Goal: Communication & Community: Answer question/provide support

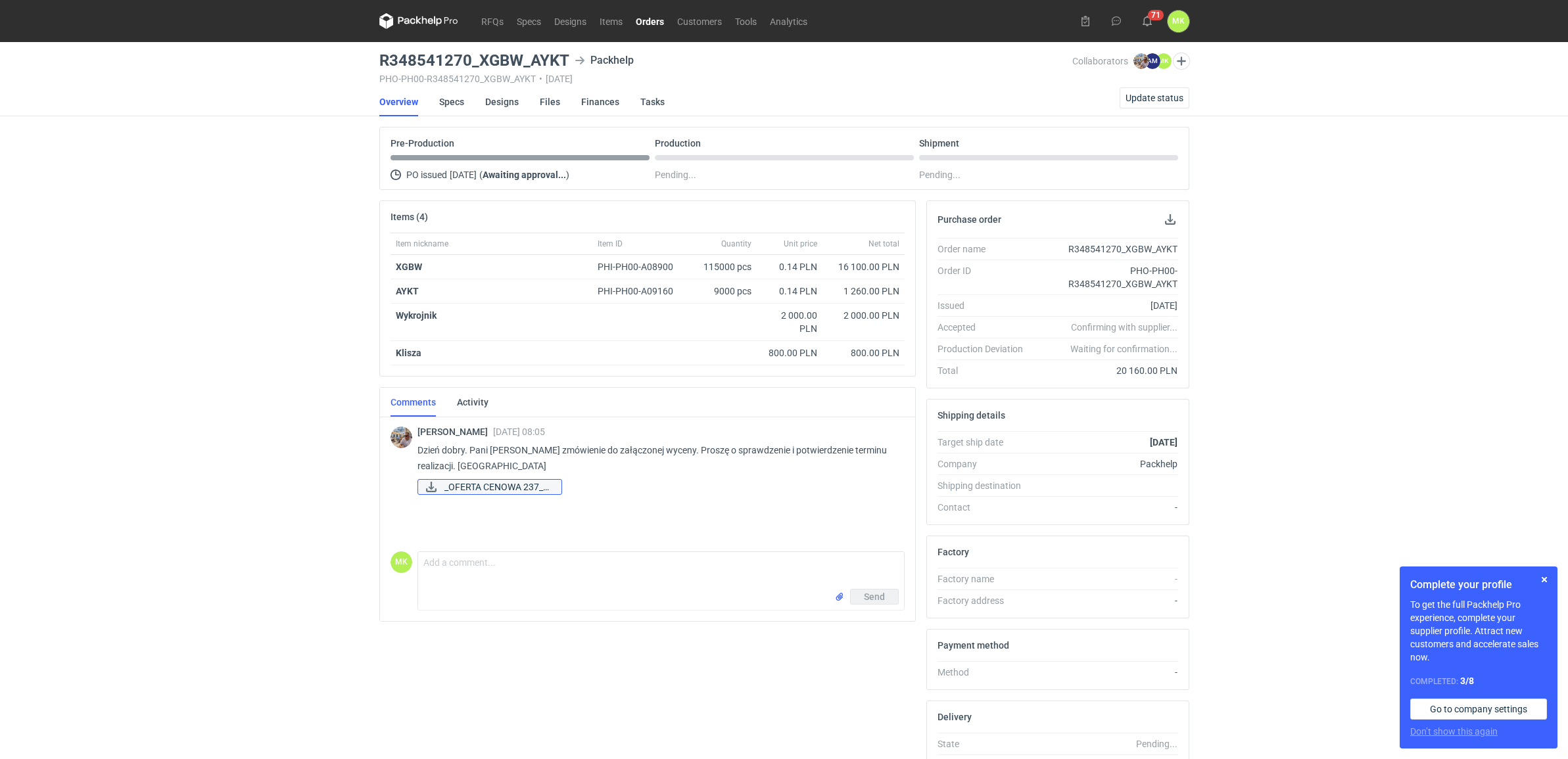
click at [513, 488] on span "_OFERTA CENOWA 237_E..." at bounding box center [497, 487] width 107 height 15
click at [1394, 426] on div "RFQs Specs Designs Items Orders Customers Tools Analytics 71 MK [PERSON_NAME] […" at bounding box center [784, 379] width 1568 height 759
click at [1386, 418] on div "RFQs Specs Designs Items Orders Customers Tools Analytics 71 MK [PERSON_NAME] […" at bounding box center [784, 379] width 1568 height 759
drag, startPoint x: 574, startPoint y: 451, endPoint x: 871, endPoint y: 452, distance: 297.0
click at [871, 452] on p "Dzień dobry. Pani [PERSON_NAME] zmówienie do załączonej wyceny. Proszę o sprawd…" at bounding box center [656, 458] width 477 height 32
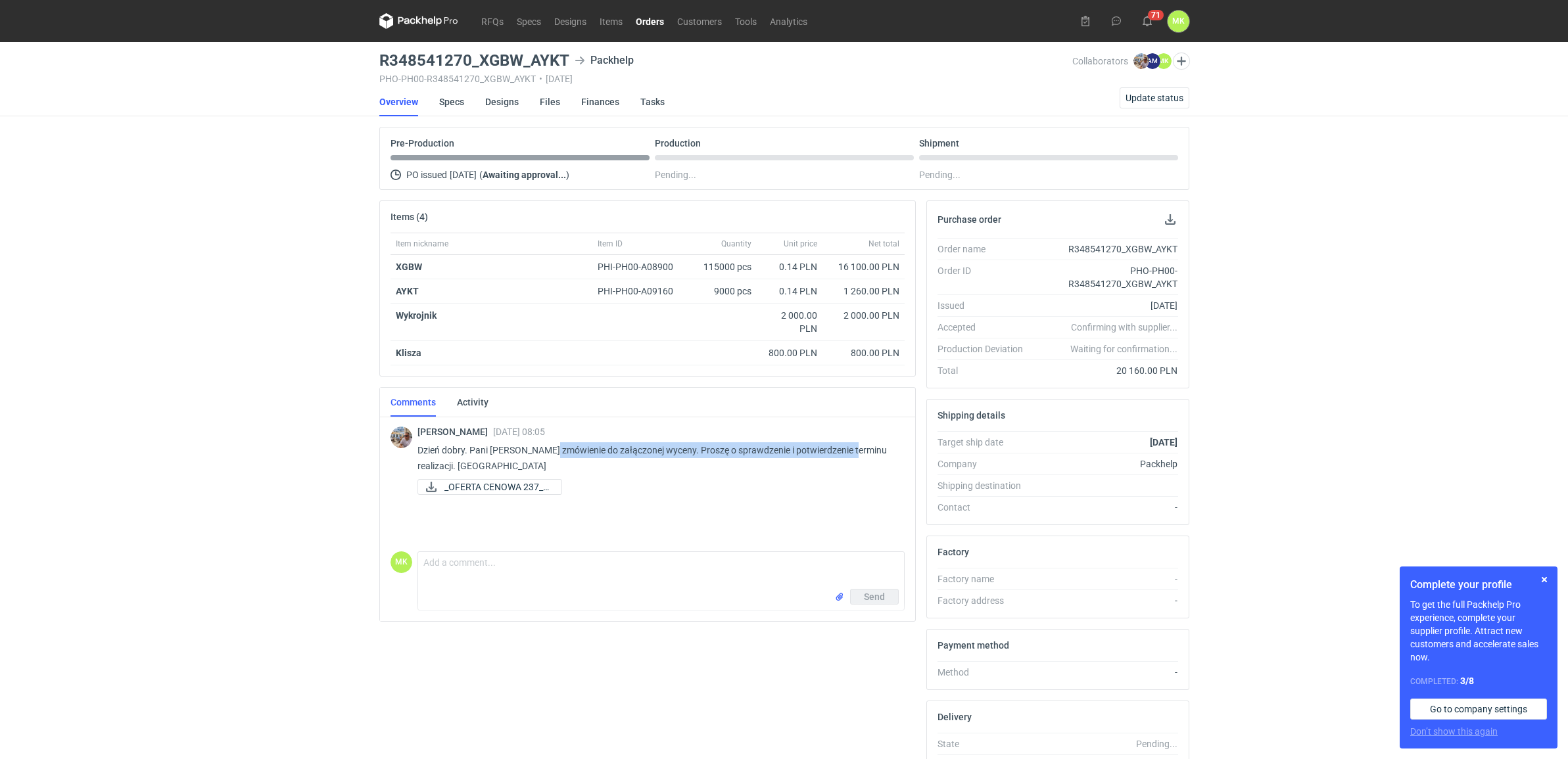
click at [871, 452] on p "Dzień dobry. Pani [PERSON_NAME] zmówienie do załączonej wyceny. Proszę o sprawd…" at bounding box center [656, 458] width 477 height 32
click at [1423, 399] on div "RFQs Specs Designs Items Orders Customers Tools Analytics 71 MK [PERSON_NAME] […" at bounding box center [784, 379] width 1568 height 759
click at [449, 104] on link "Specs" at bounding box center [452, 102] width 25 height 29
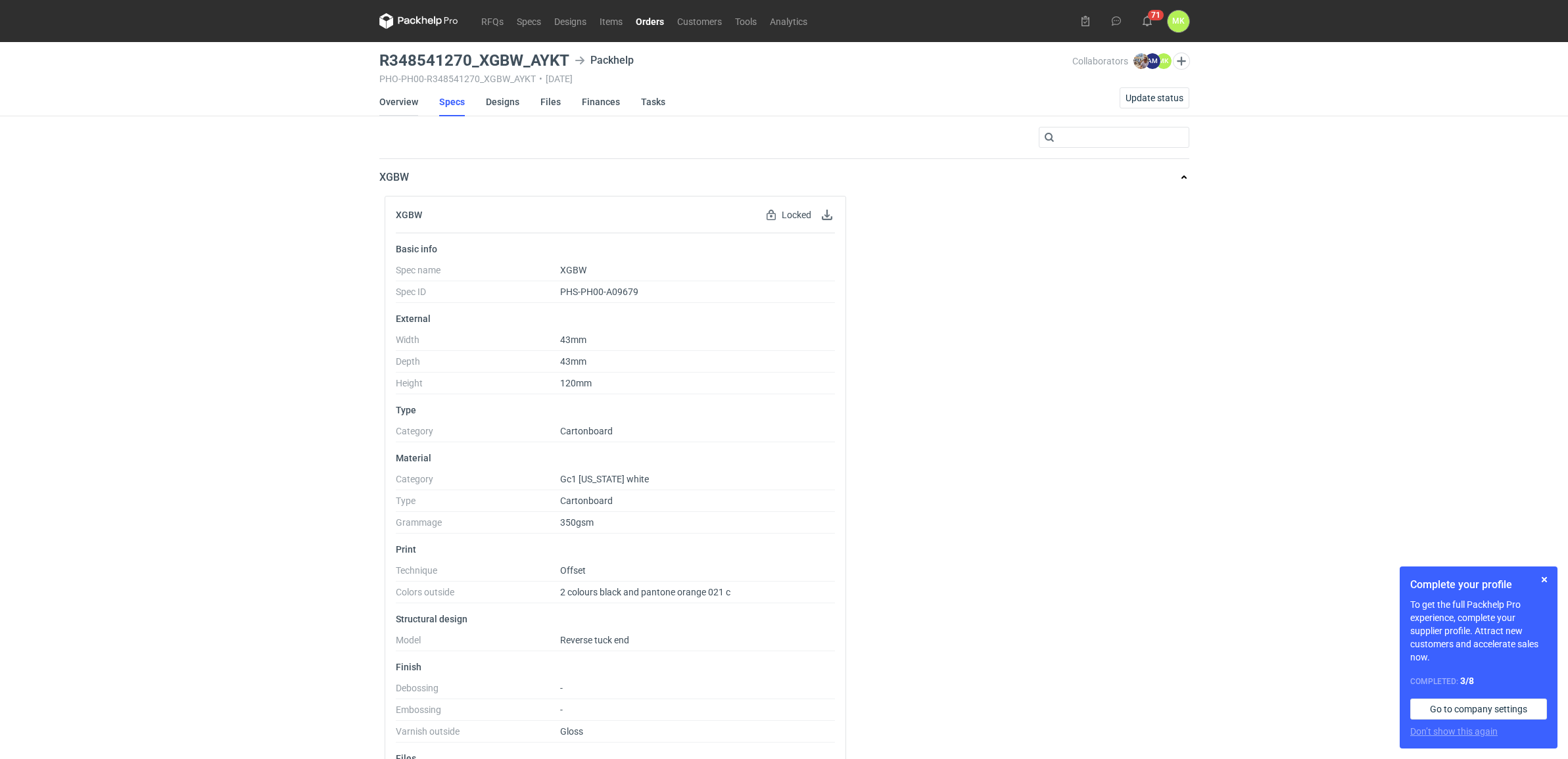
click at [403, 106] on link "Overview" at bounding box center [399, 102] width 39 height 29
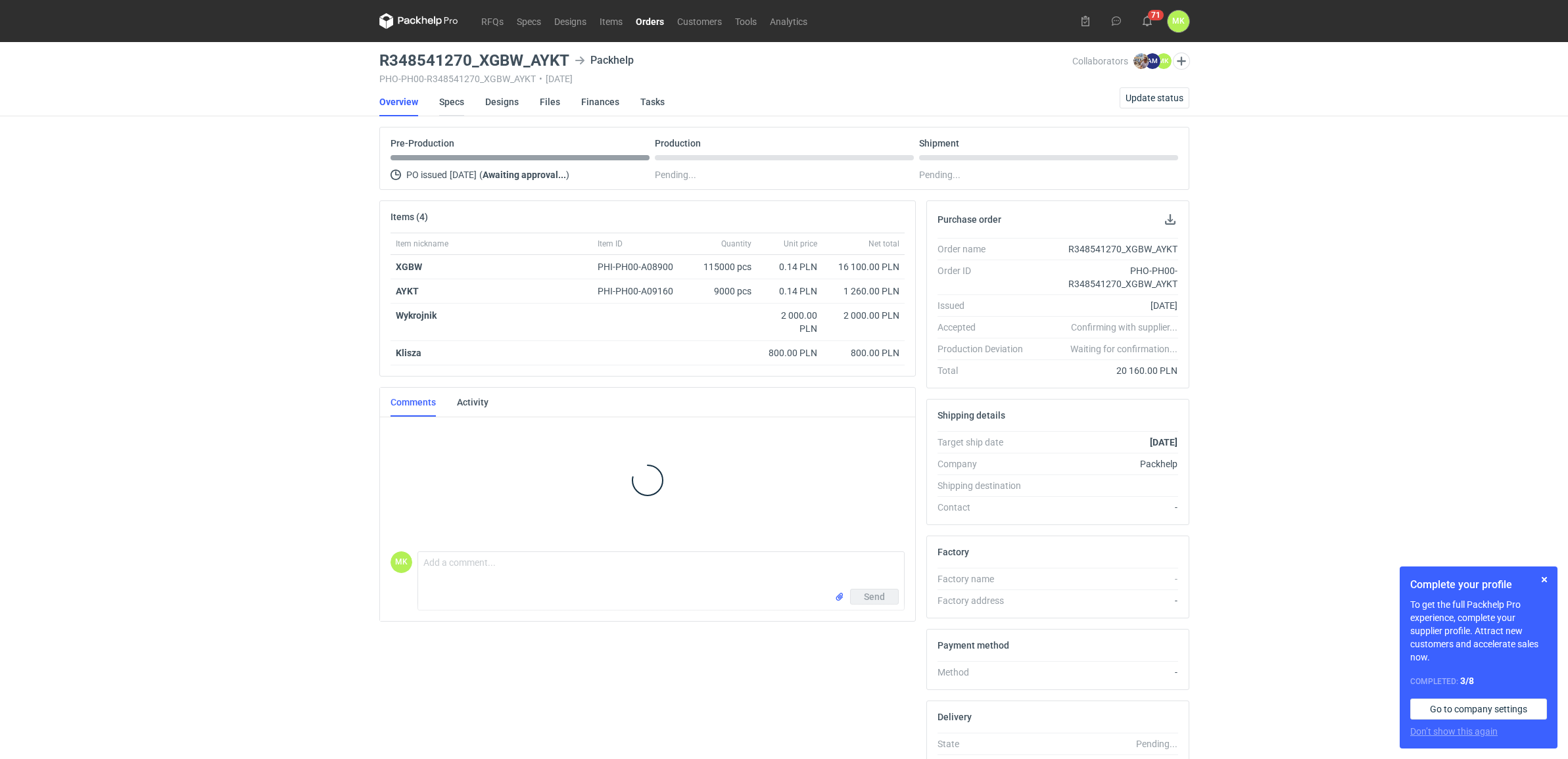
click at [457, 107] on link "Specs" at bounding box center [452, 102] width 25 height 29
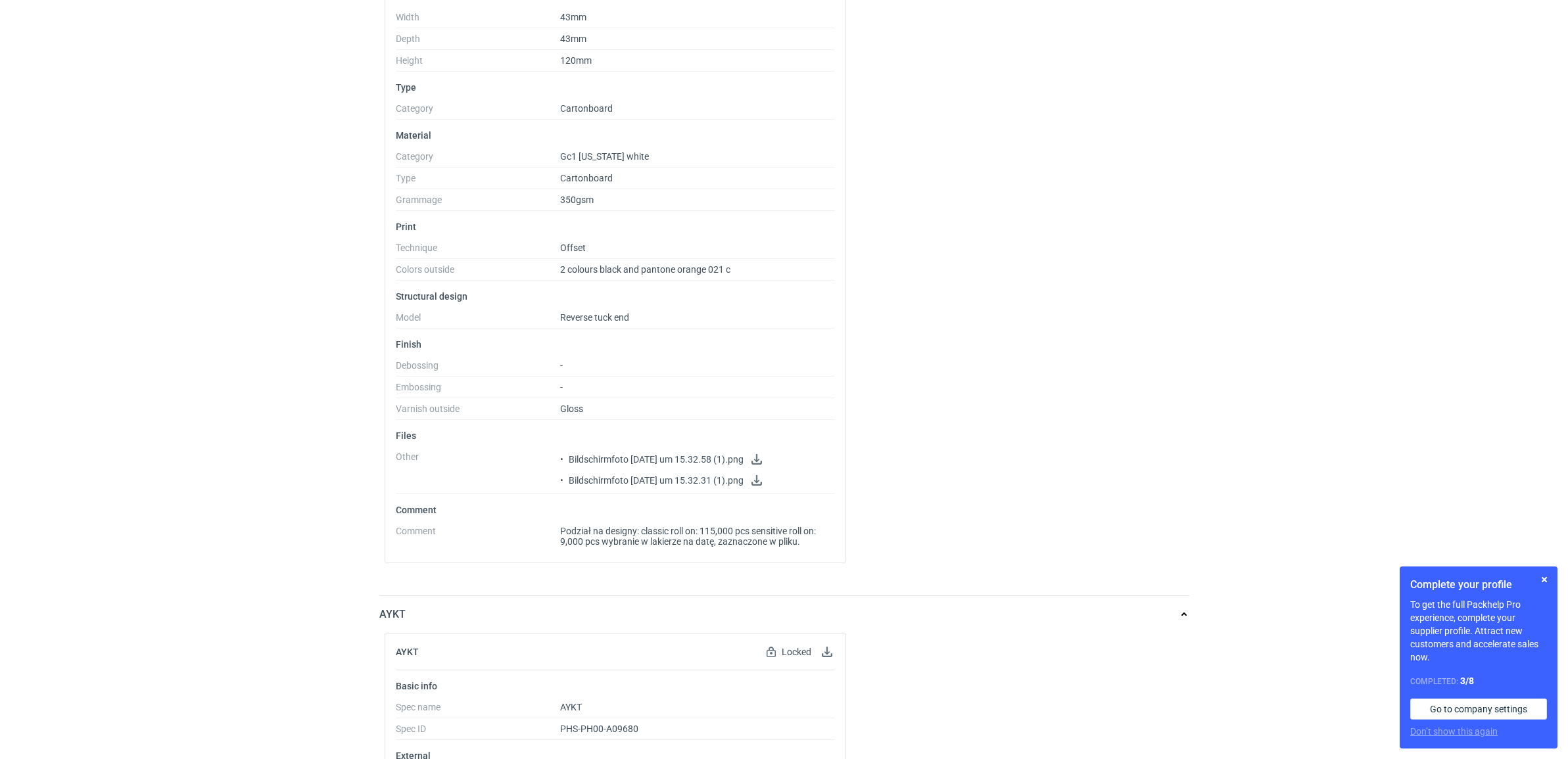
scroll to position [341, 0]
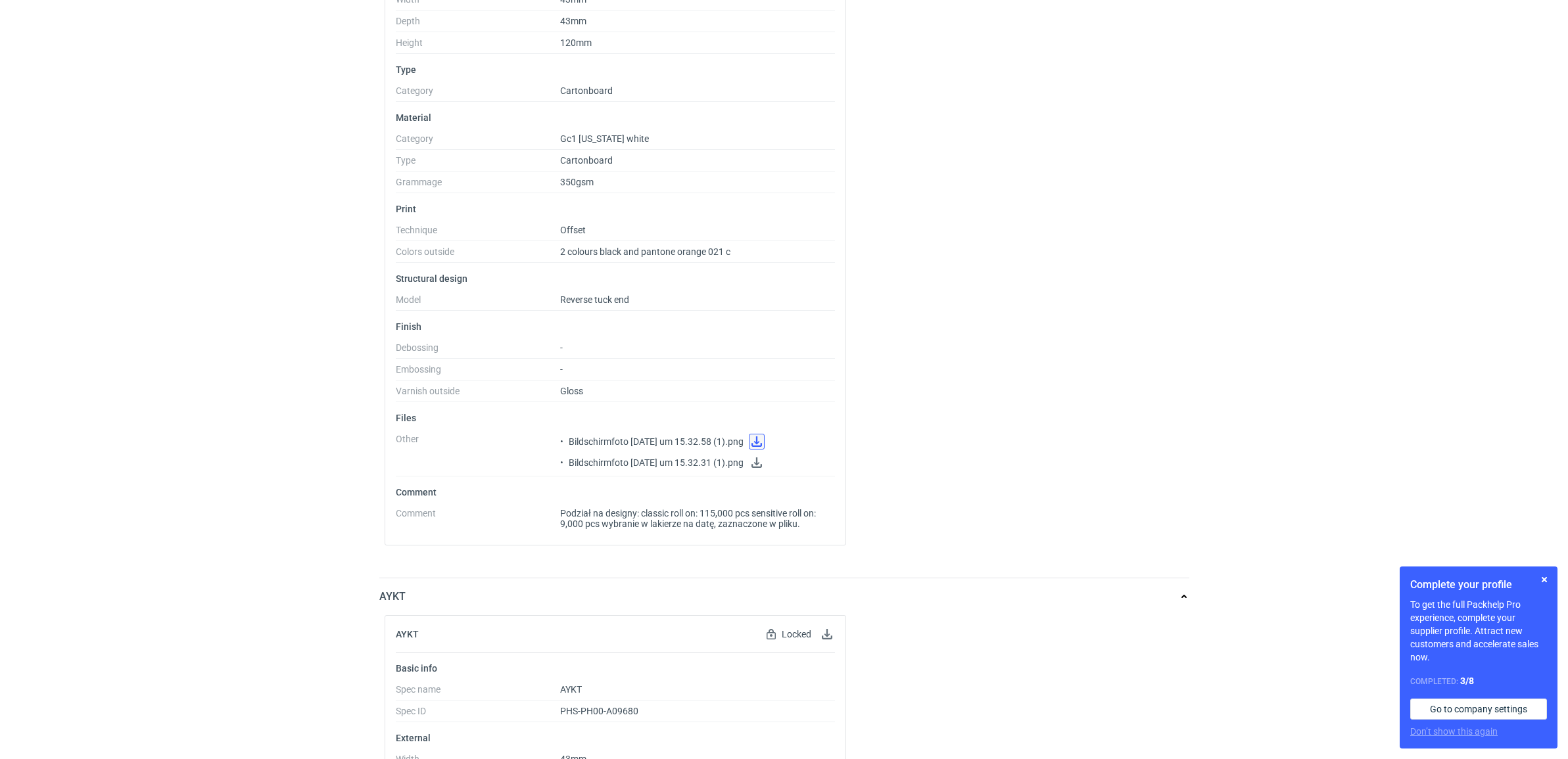
click at [765, 444] on link at bounding box center [756, 441] width 15 height 15
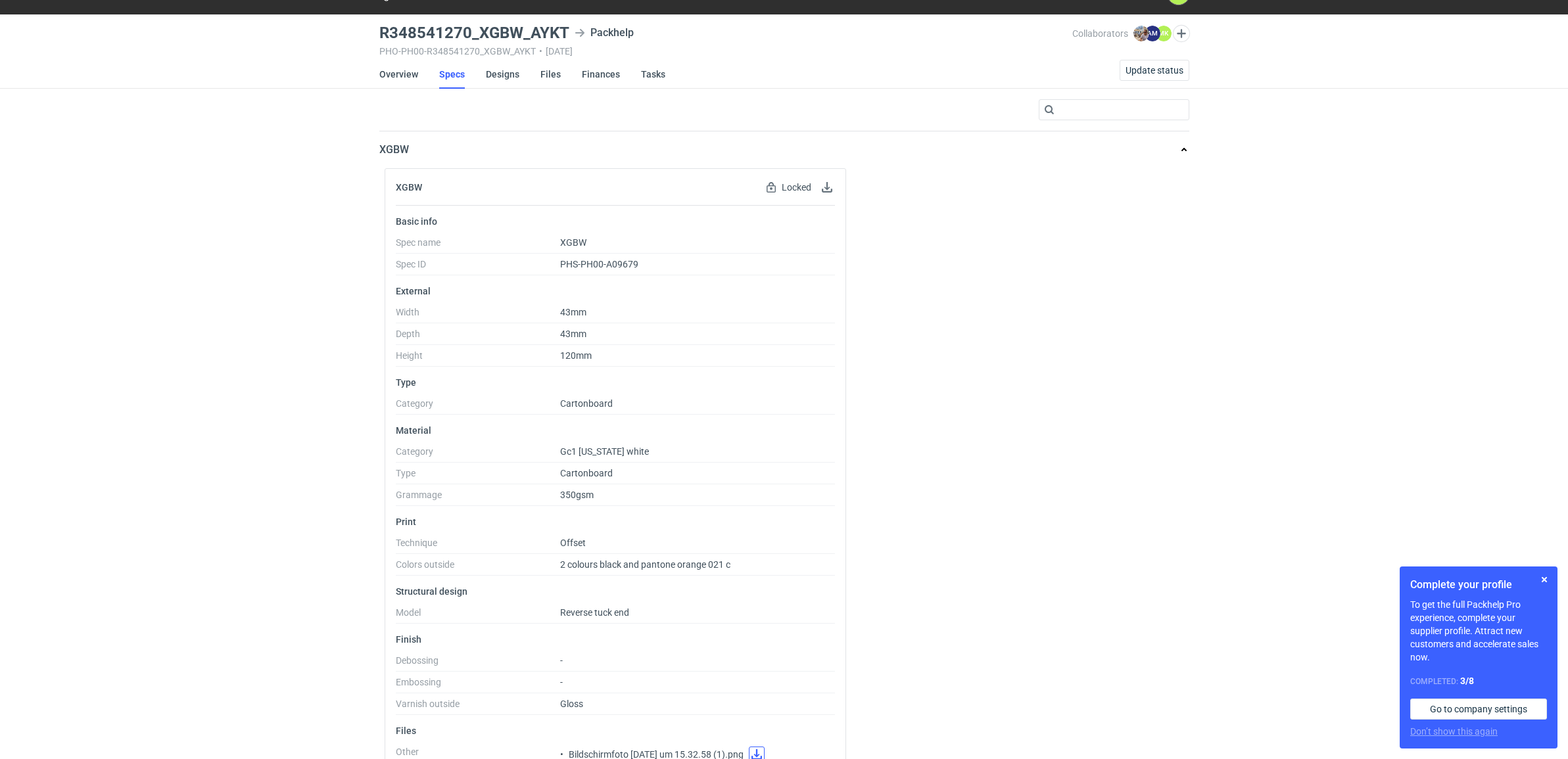
scroll to position [0, 0]
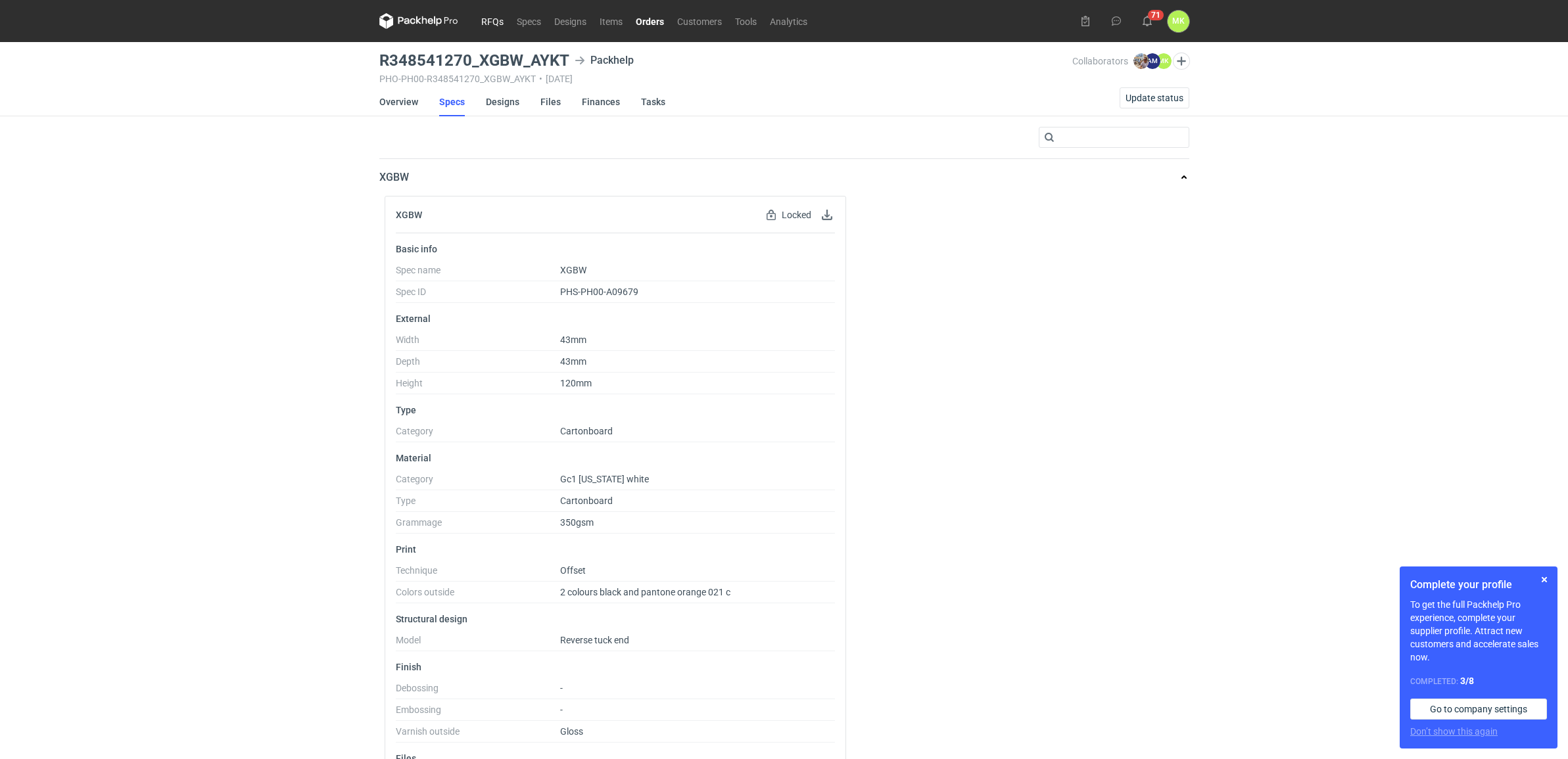
click at [496, 24] on link "RFQs" at bounding box center [492, 20] width 36 height 15
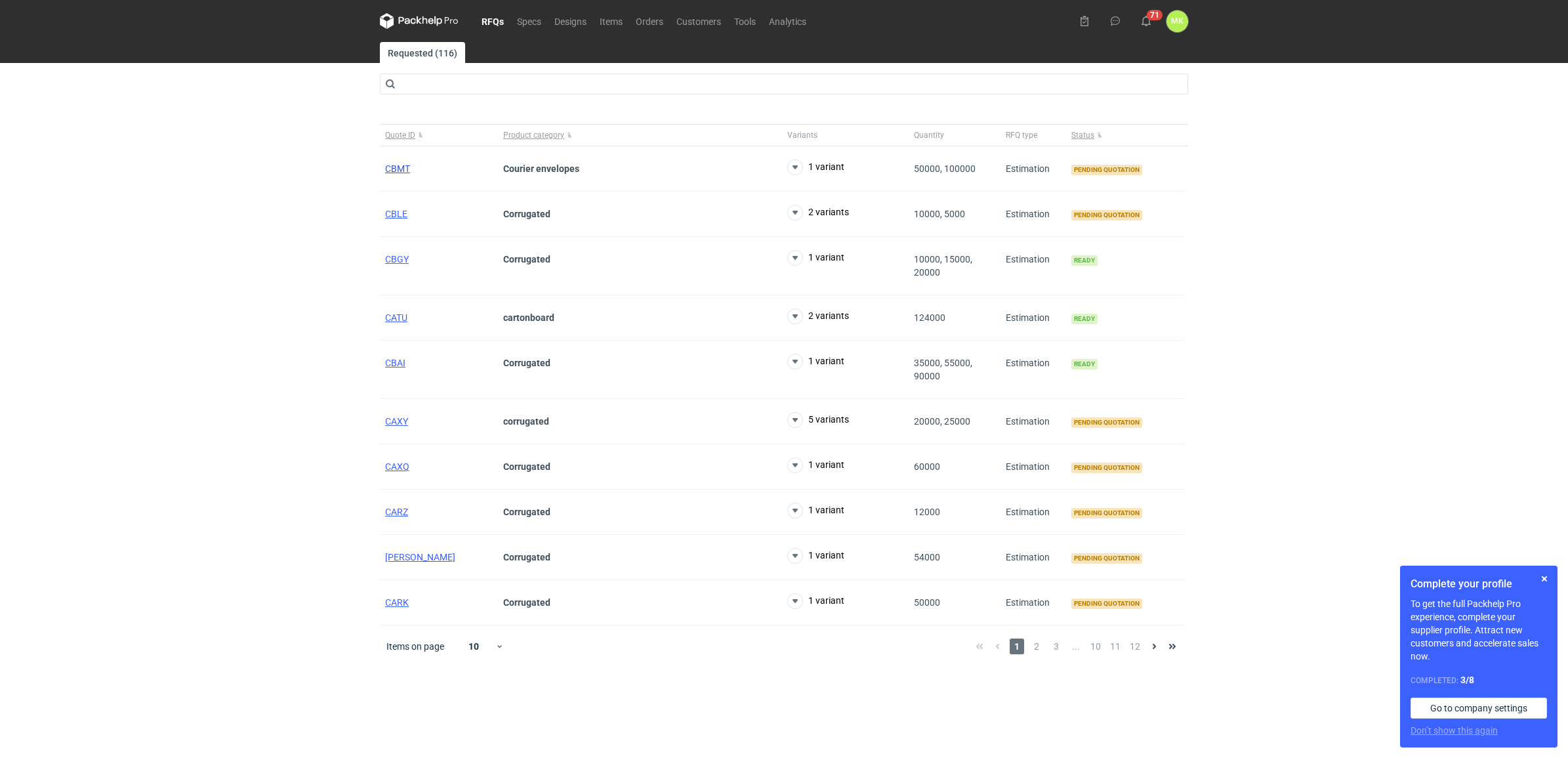
click at [408, 171] on span "CBMT" at bounding box center [397, 168] width 25 height 11
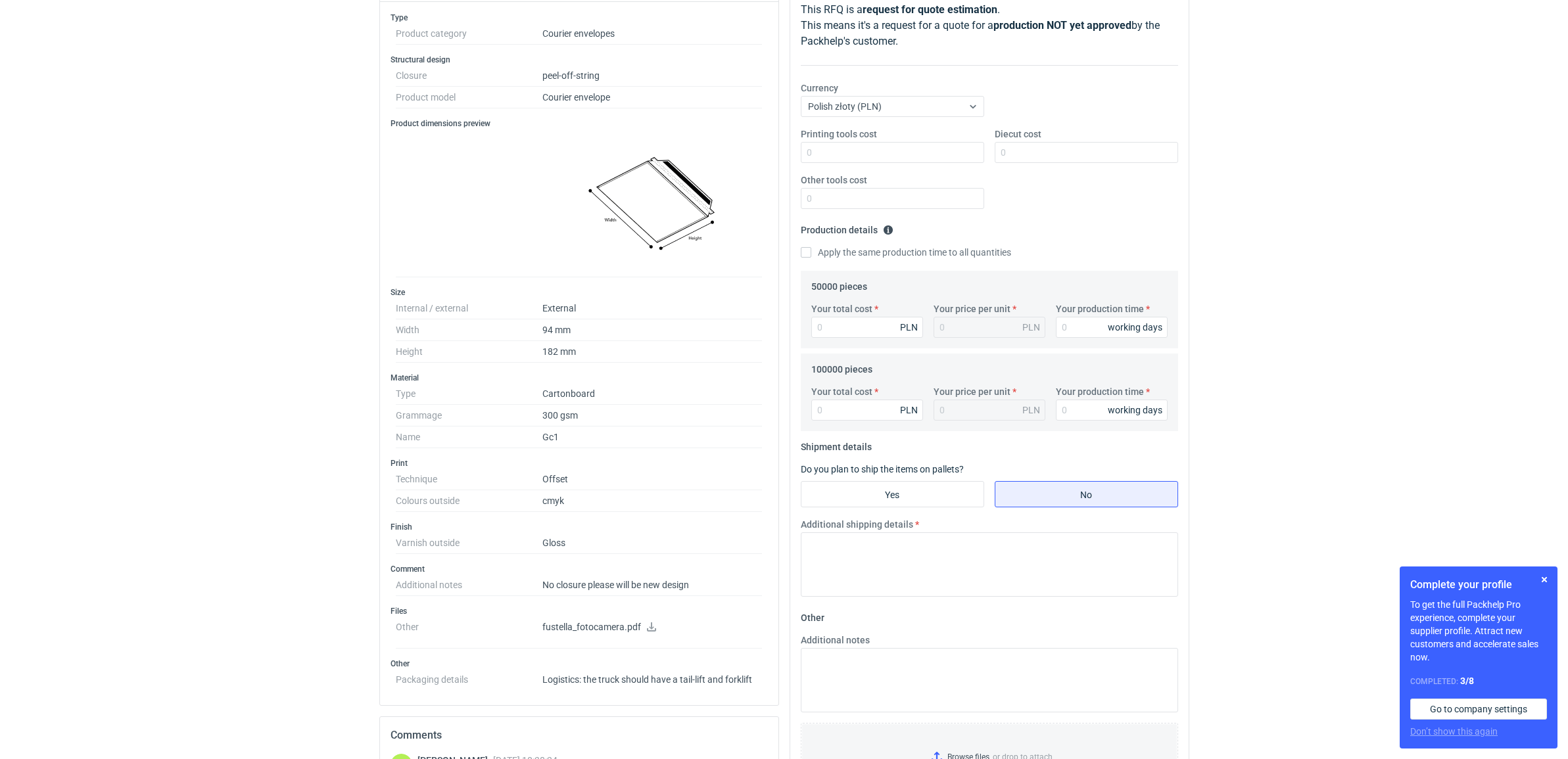
scroll to position [411, 0]
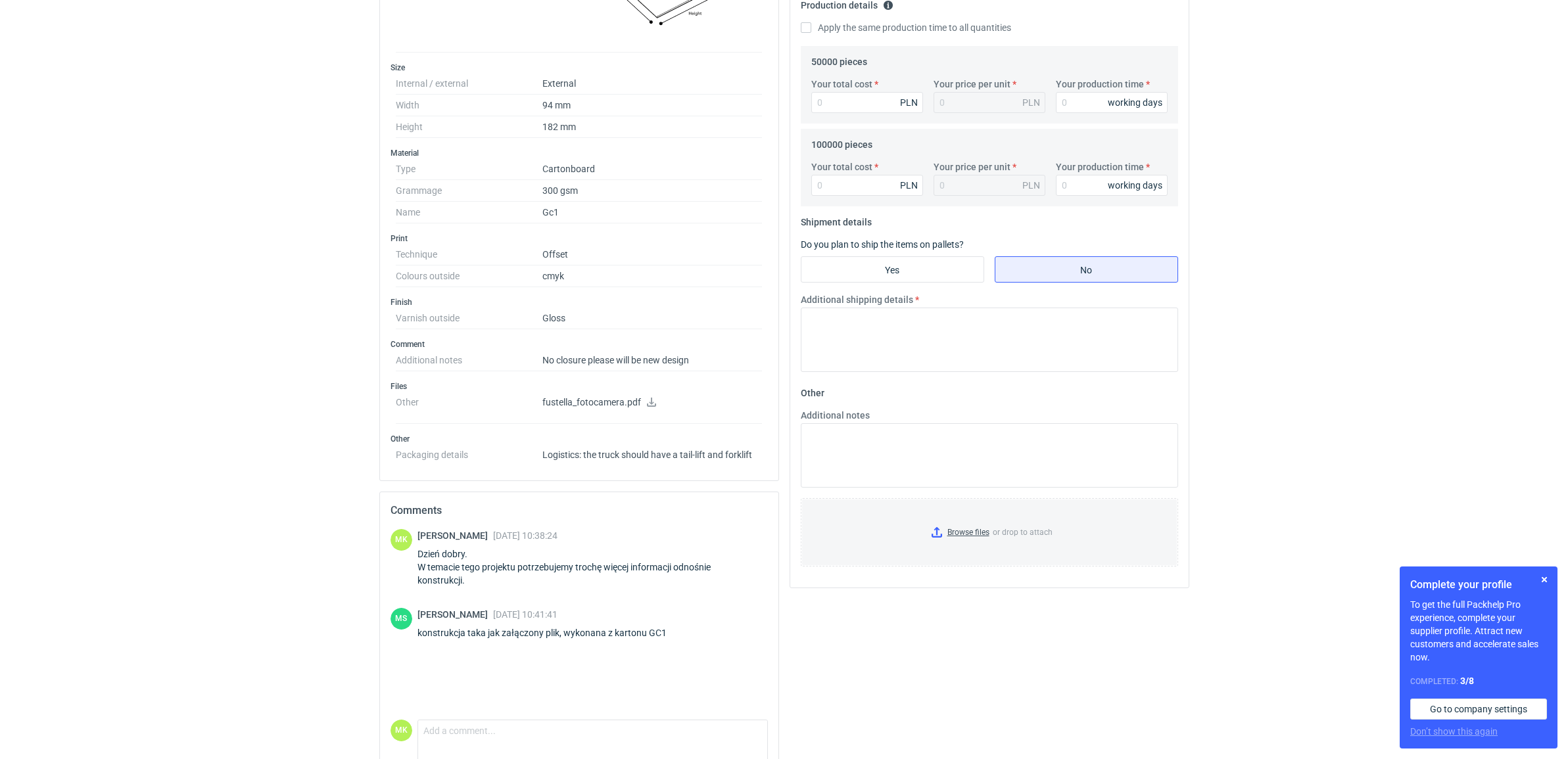
click at [652, 403] on icon at bounding box center [651, 402] width 11 height 9
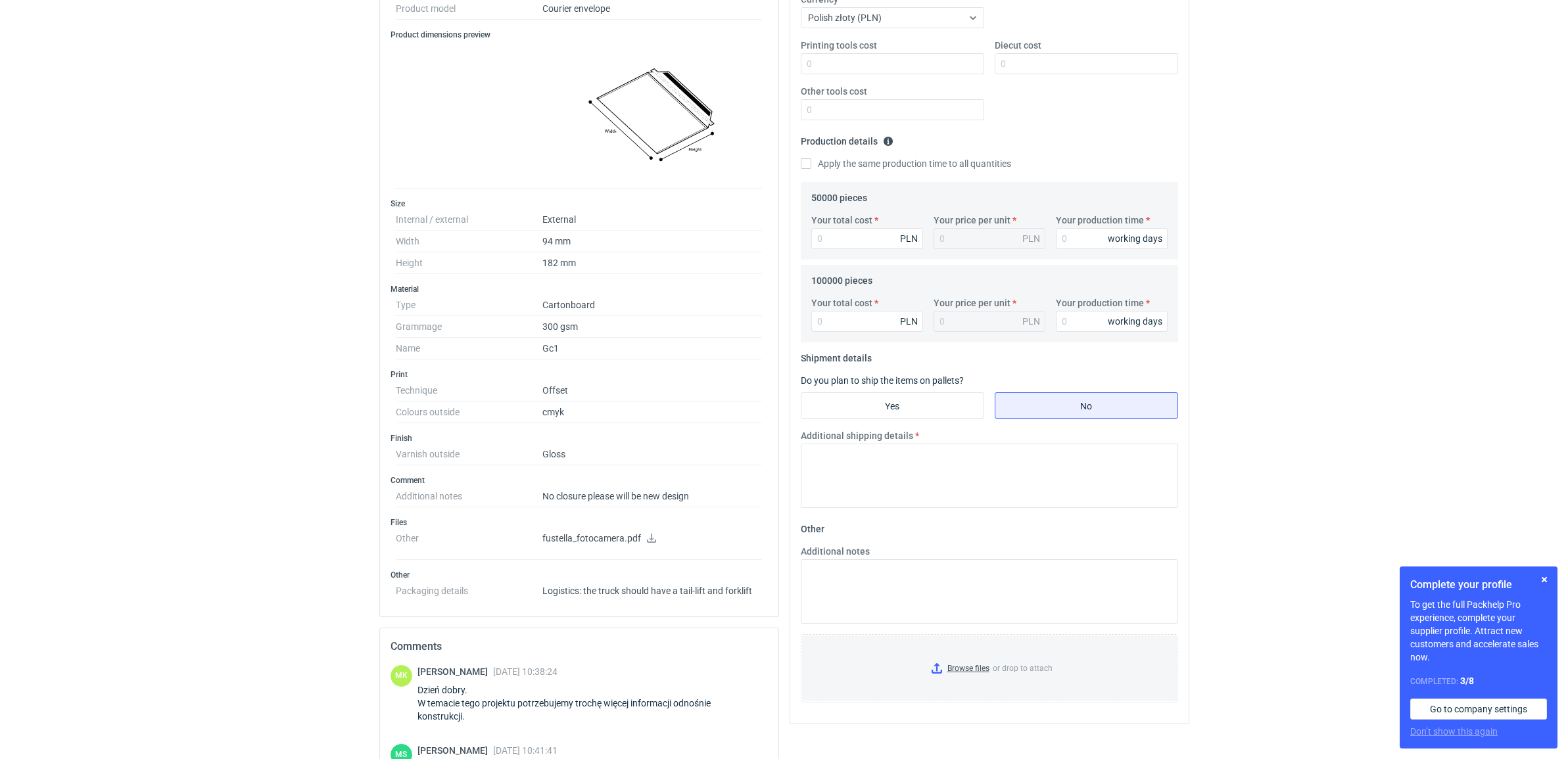
scroll to position [461, 0]
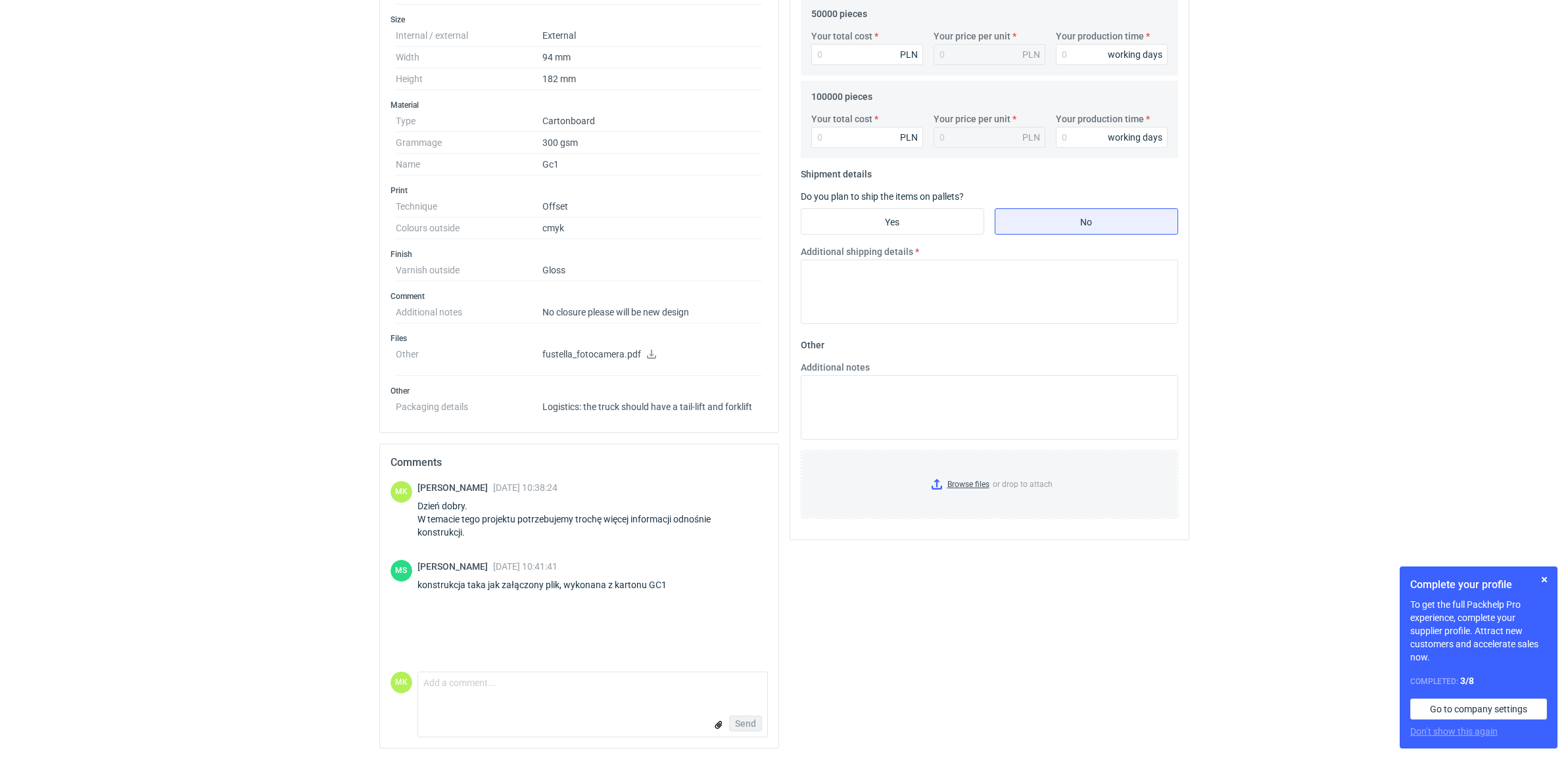
click at [536, 733] on div "Send" at bounding box center [592, 724] width 349 height 26
click at [530, 700] on form "Comment message Send" at bounding box center [592, 704] width 351 height 66
click at [529, 690] on textarea "Comment message" at bounding box center [592, 687] width 349 height 28
click at [574, 683] on textarea "Rzeczywiście, nie zauważyłam pliku. Dziękuję, przekazuję dalej." at bounding box center [592, 687] width 349 height 28
type textarea "Rzeczywiście, nie zauważyłam pliku :) Dziękuję, przekazuję dalej."
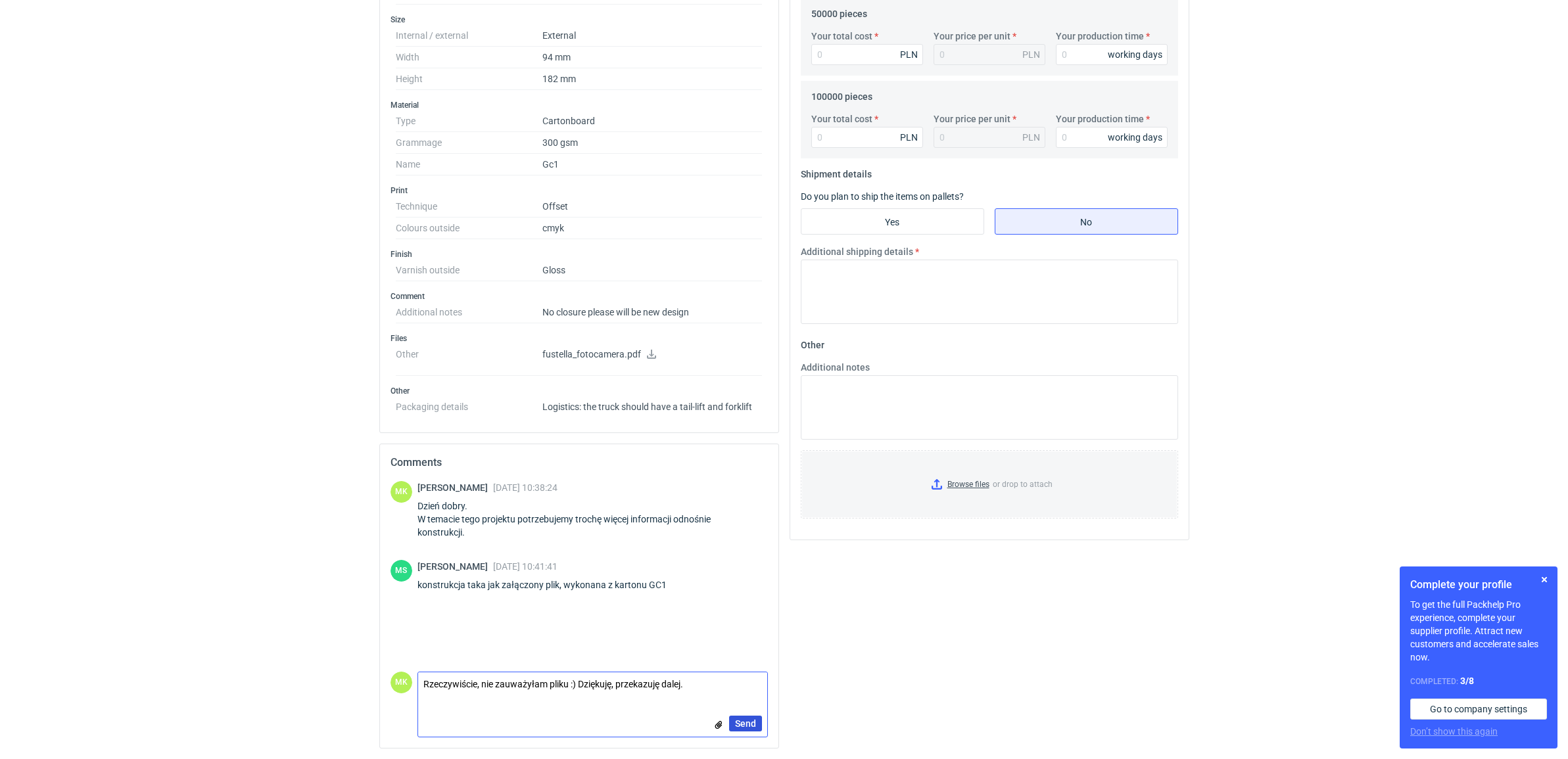
click at [757, 727] on button "Send" at bounding box center [745, 723] width 33 height 15
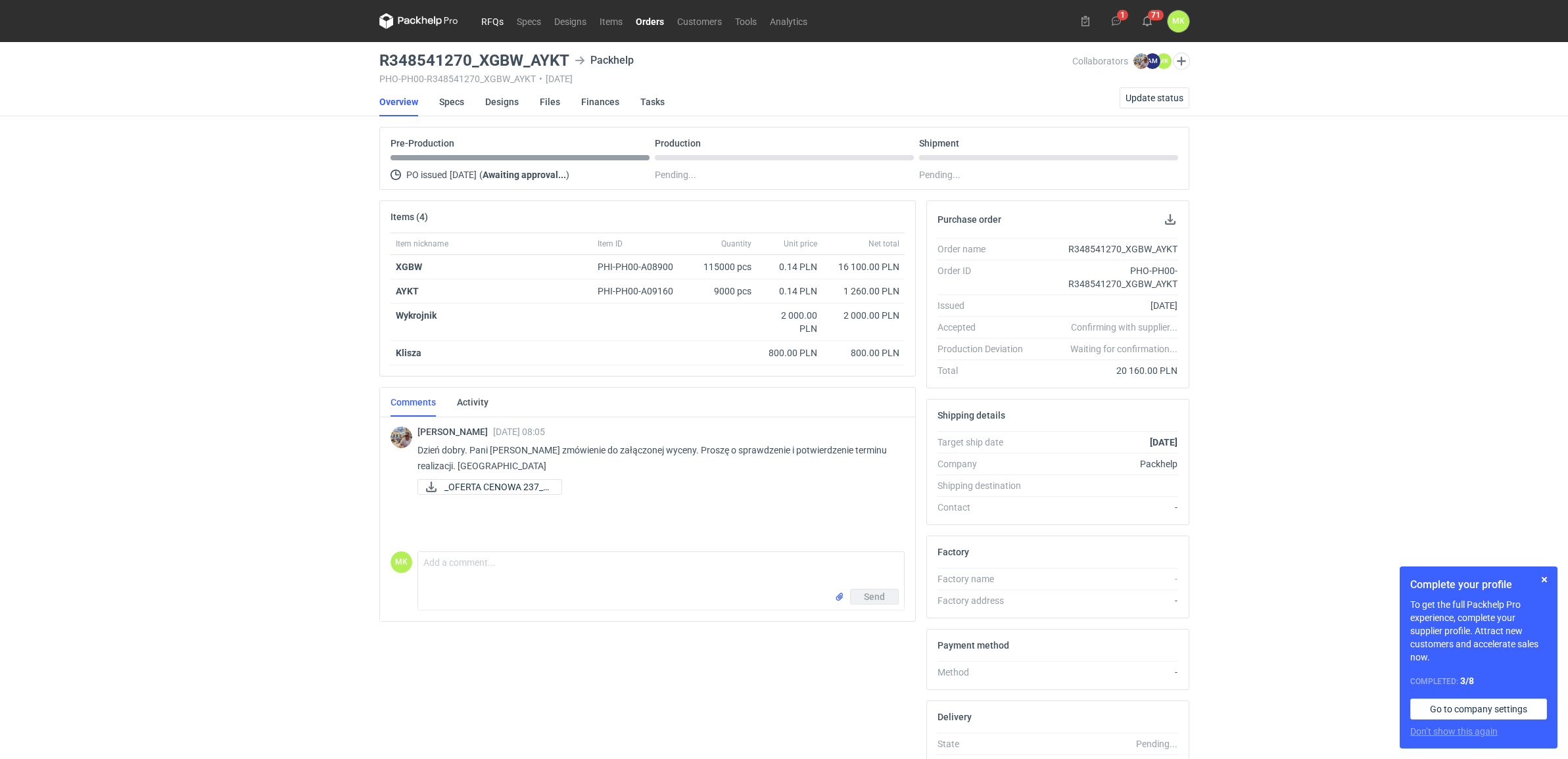
click at [496, 14] on link "RFQs" at bounding box center [492, 20] width 36 height 15
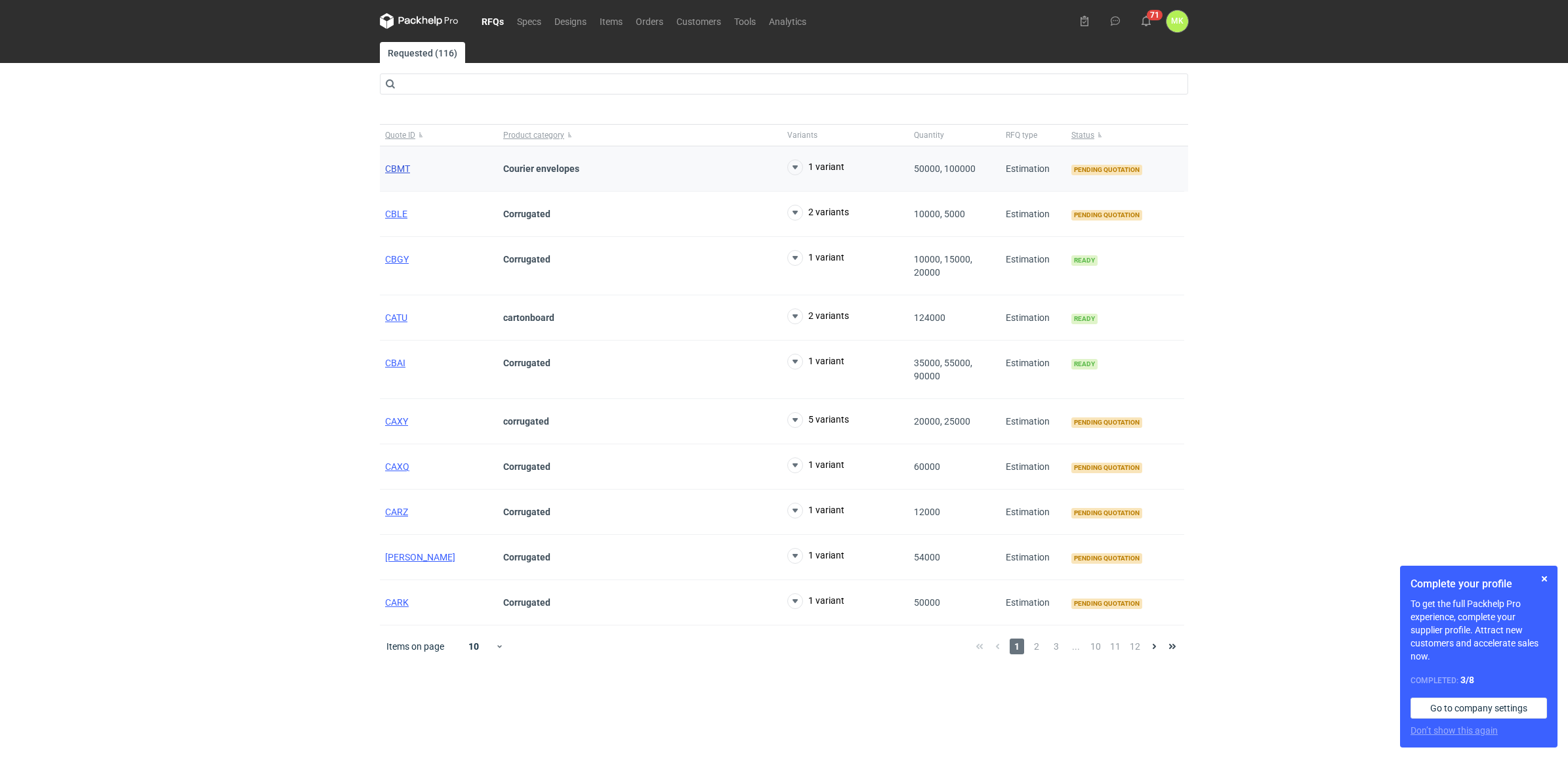
click at [400, 169] on span "CBMT" at bounding box center [397, 168] width 25 height 11
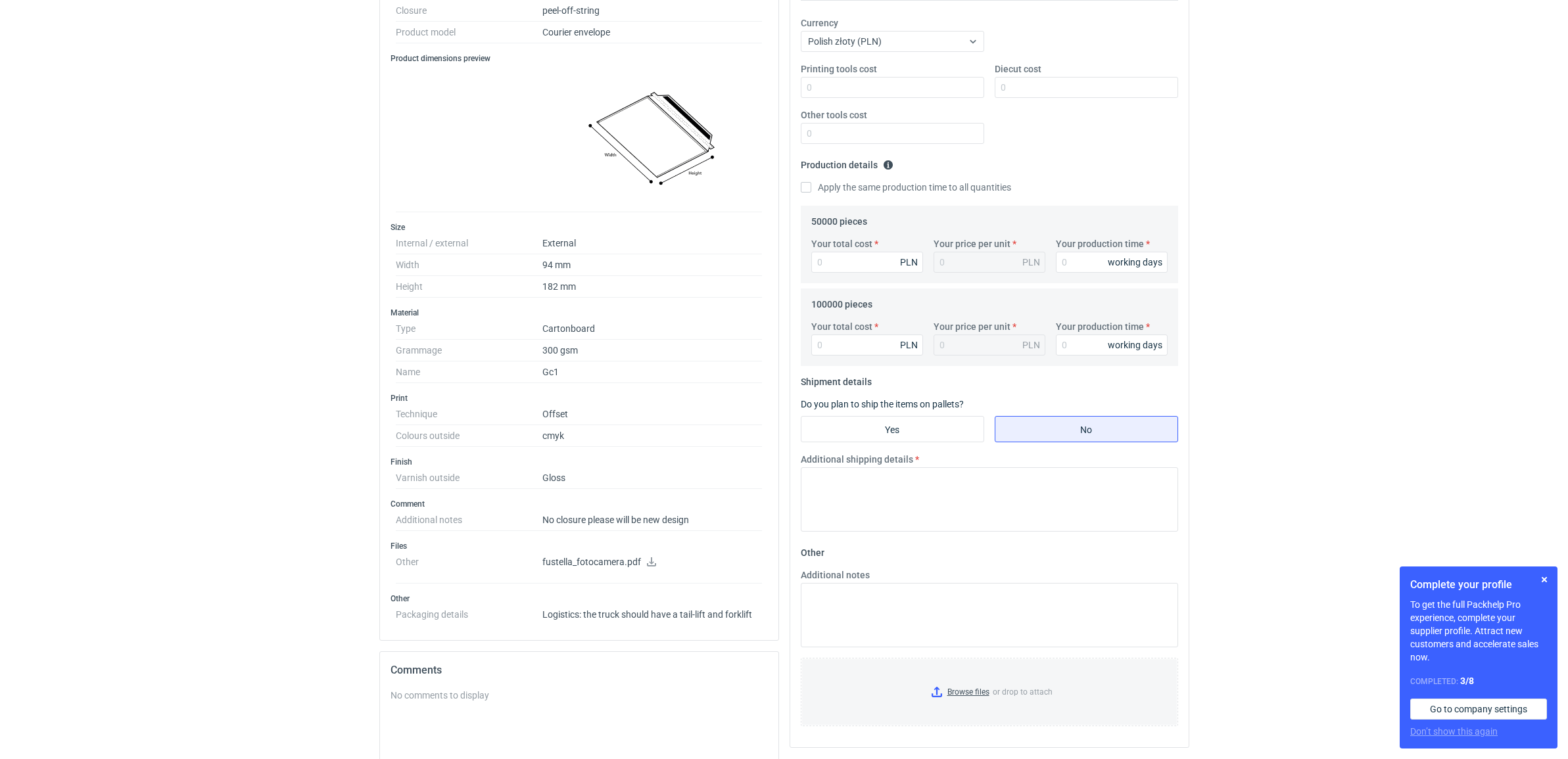
scroll to position [461, 0]
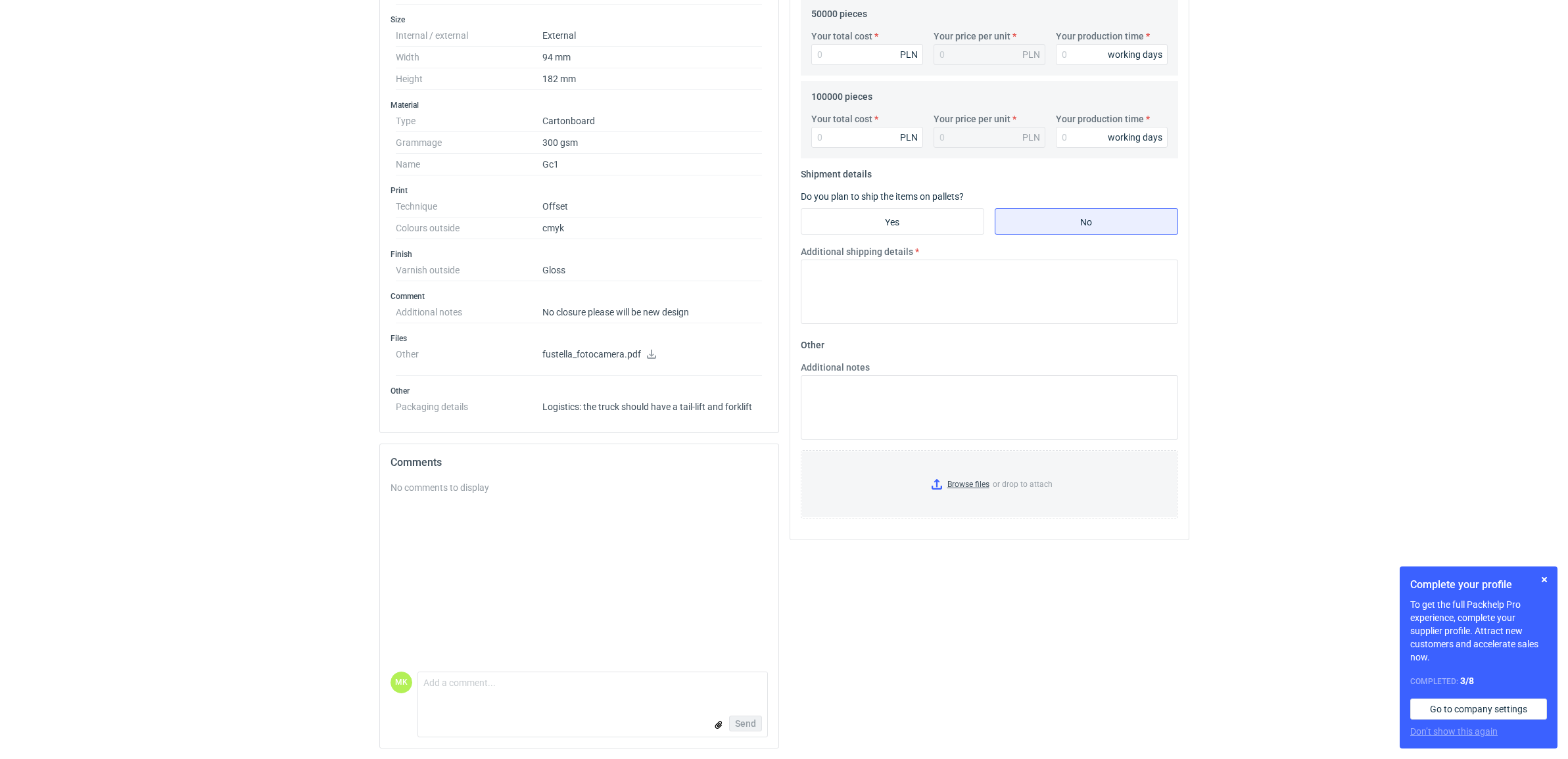
click at [495, 507] on div "No comments to display" at bounding box center [579, 577] width 378 height 190
click at [485, 503] on div "No comments to display" at bounding box center [579, 577] width 378 height 190
click at [474, 497] on div "No comments to display" at bounding box center [579, 577] width 378 height 190
click at [470, 485] on div "No comments to display" at bounding box center [579, 488] width 378 height 13
click at [471, 485] on div "No comments to display" at bounding box center [579, 488] width 378 height 13
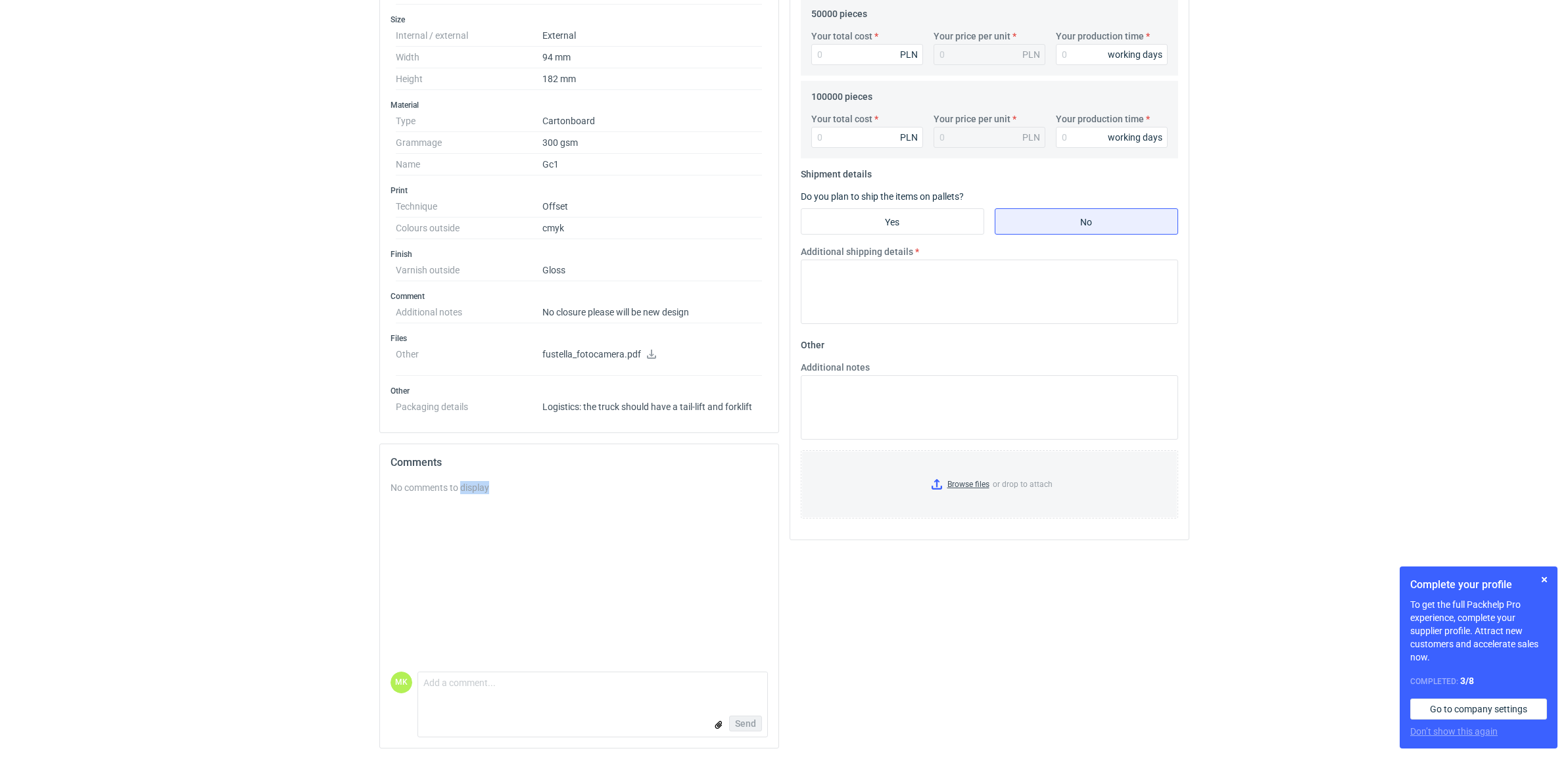
click at [471, 485] on div "No comments to display" at bounding box center [579, 488] width 378 height 13
click at [491, 680] on textarea "Comment message" at bounding box center [592, 687] width 349 height 28
type textarea "Dzień dobry. W temacie tego projektu potrzebujemy trochę więcej informacji odno…"
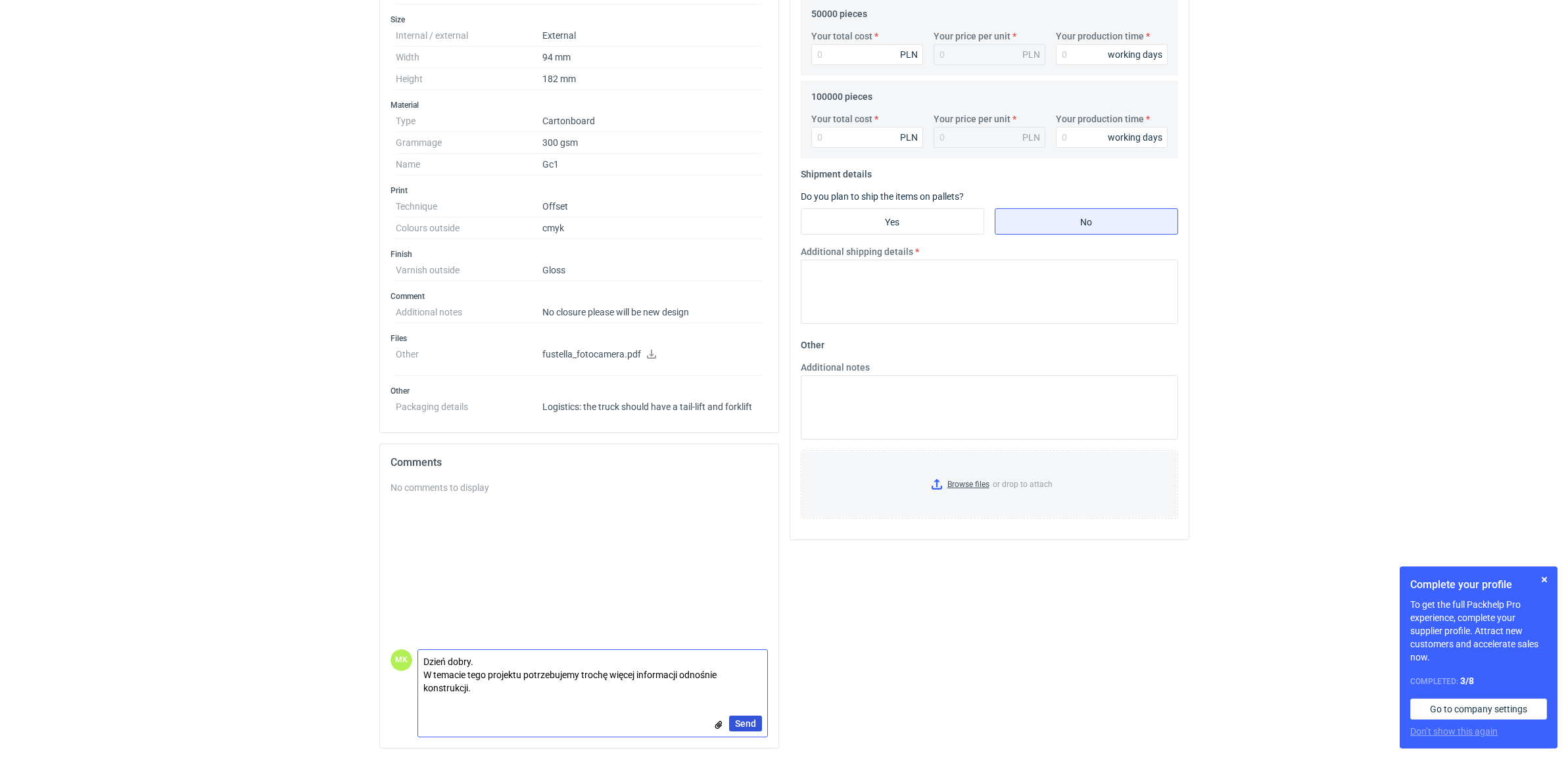
click at [753, 730] on button "Send" at bounding box center [745, 723] width 33 height 15
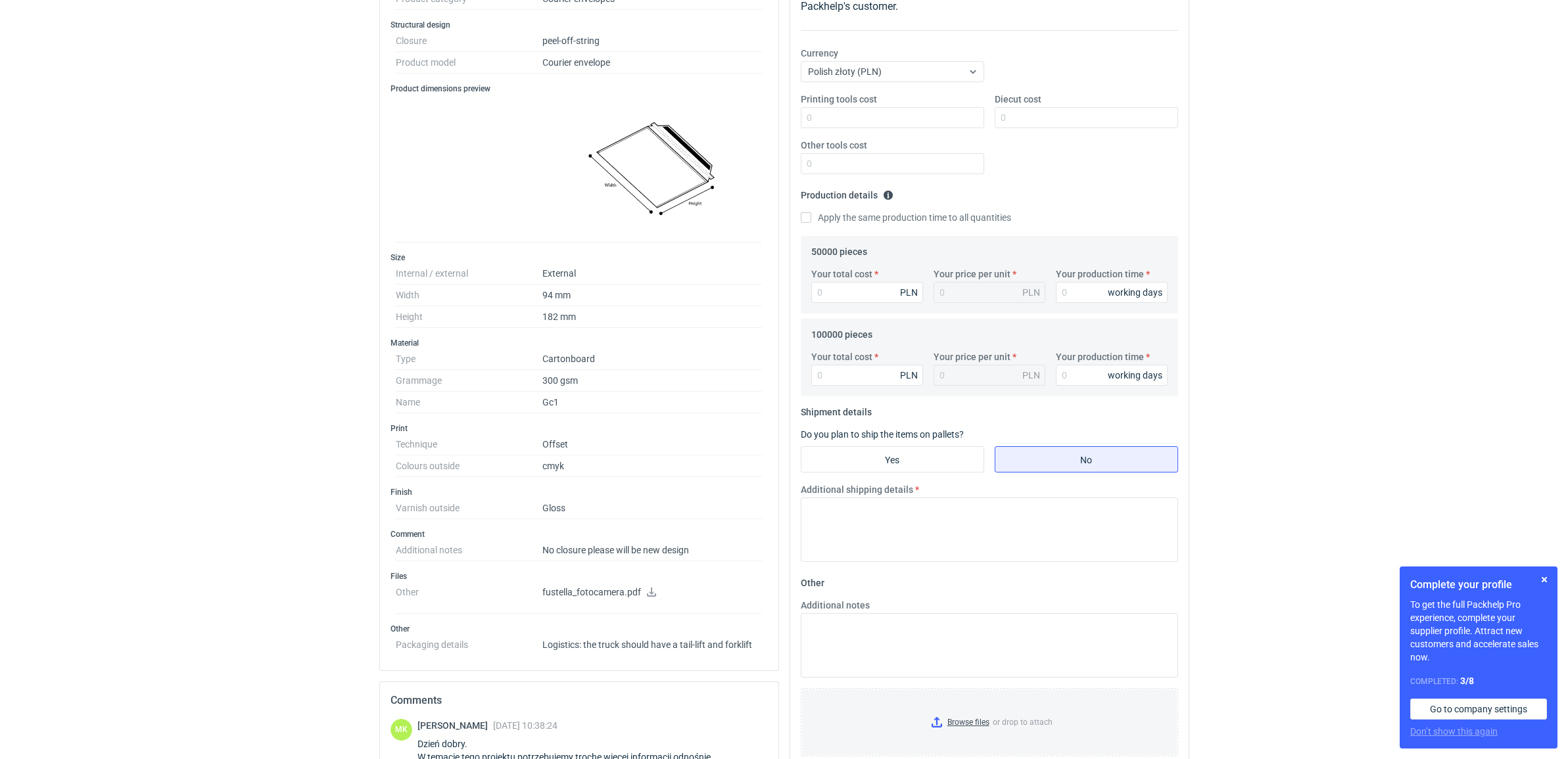
scroll to position [50, 0]
